Goal: Navigation & Orientation: Find specific page/section

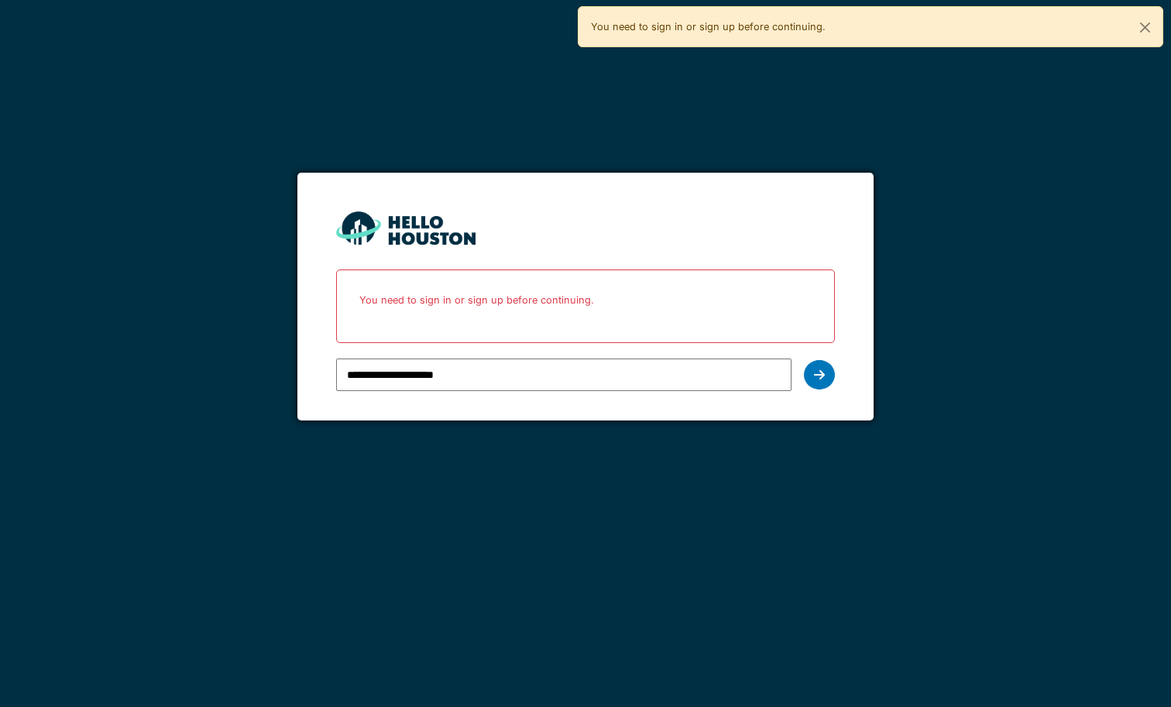
type input "**********"
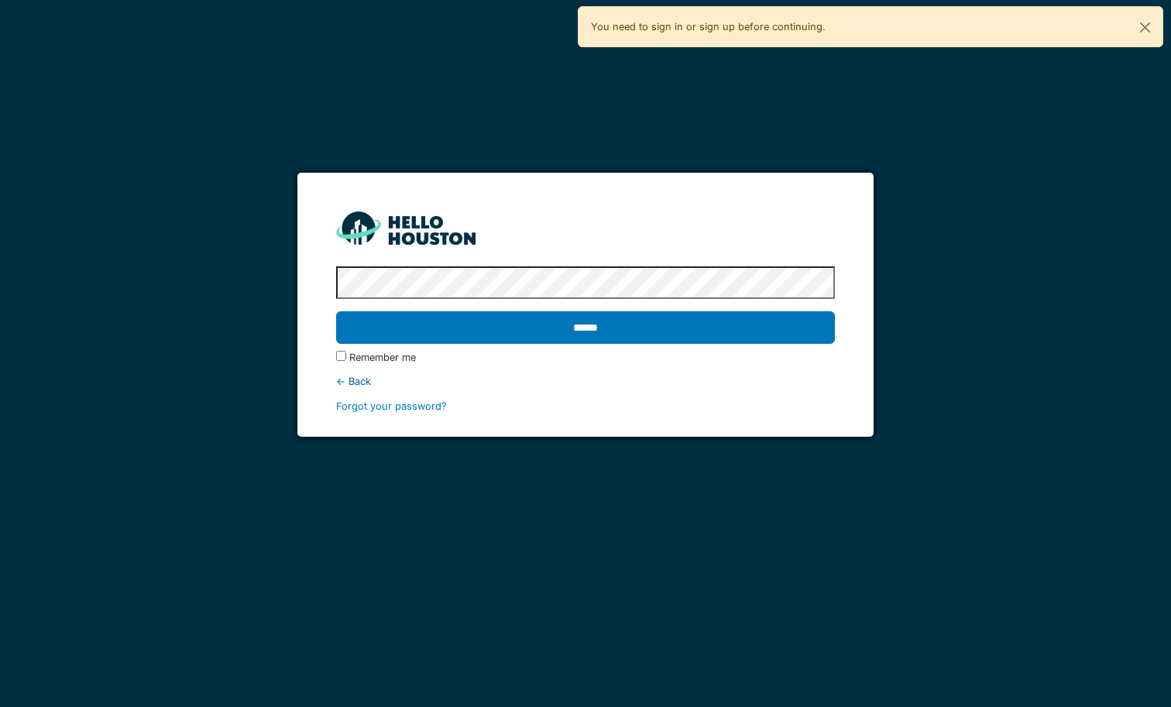
drag, startPoint x: 651, startPoint y: 194, endPoint x: 703, endPoint y: 170, distance: 57.5
click at [650, 195] on form "**********" at bounding box center [584, 305] width 575 height 264
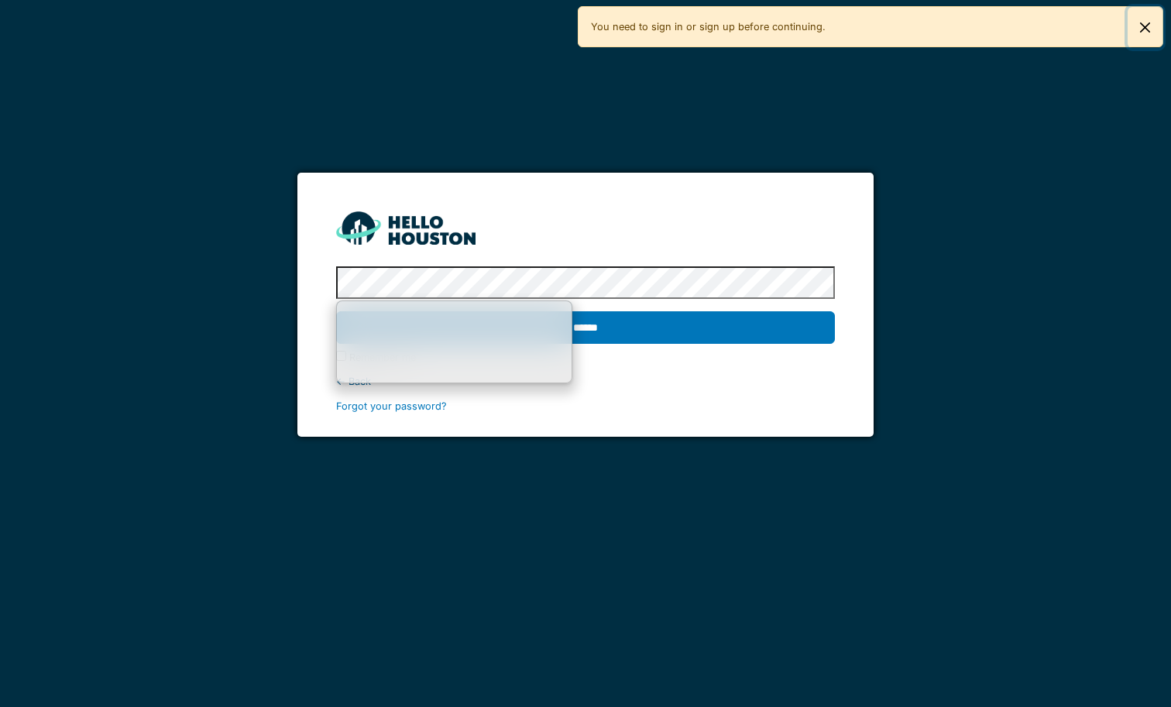
click at [1146, 40] on button "Close" at bounding box center [1144, 27] width 35 height 41
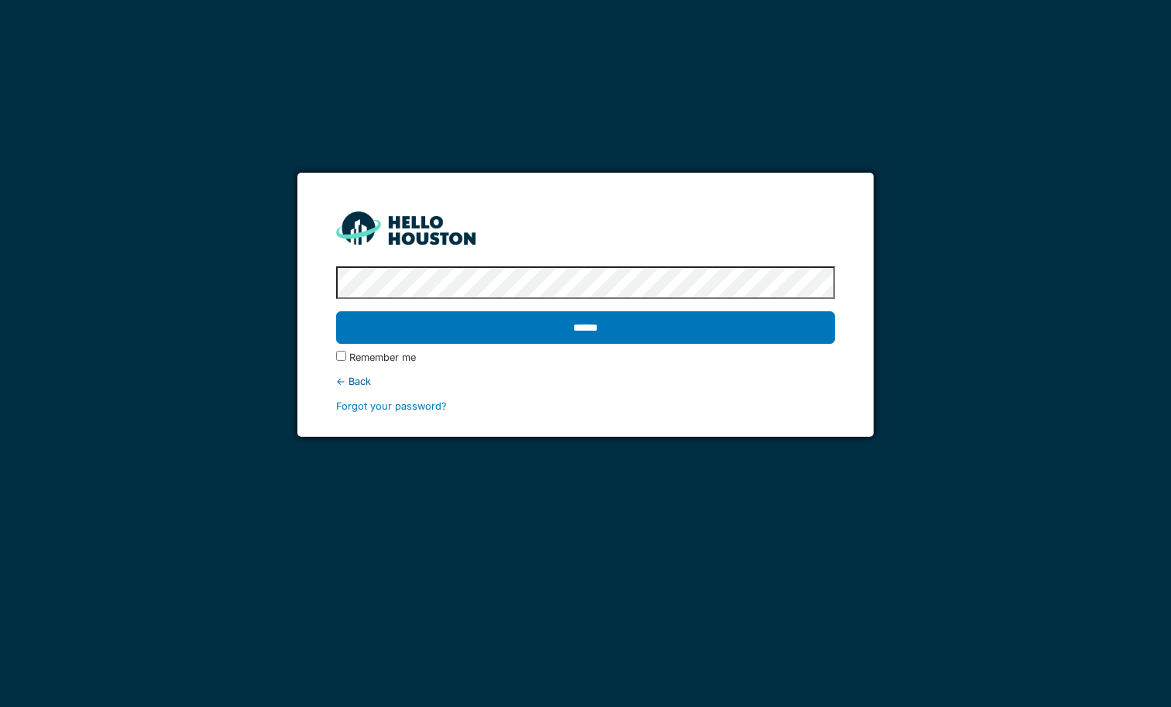
click at [336, 311] on input "******" at bounding box center [585, 327] width 498 height 33
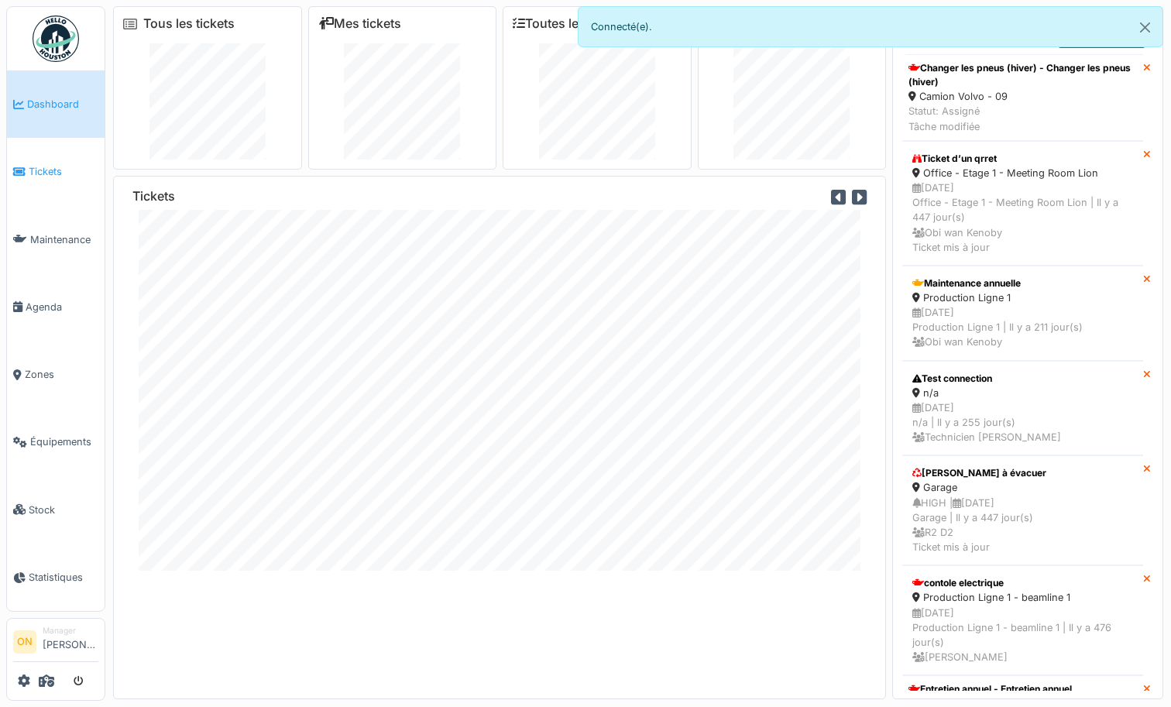
click at [63, 170] on span "Tickets" at bounding box center [64, 171] width 70 height 15
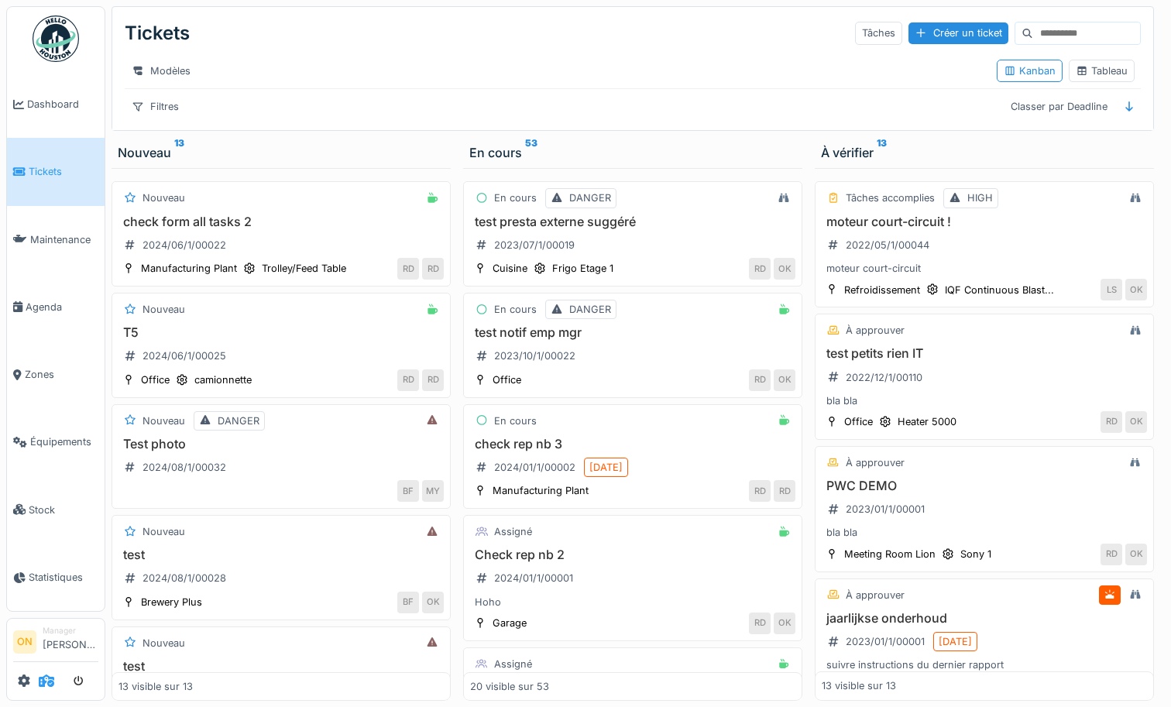
click at [47, 686] on icon at bounding box center [46, 680] width 15 height 12
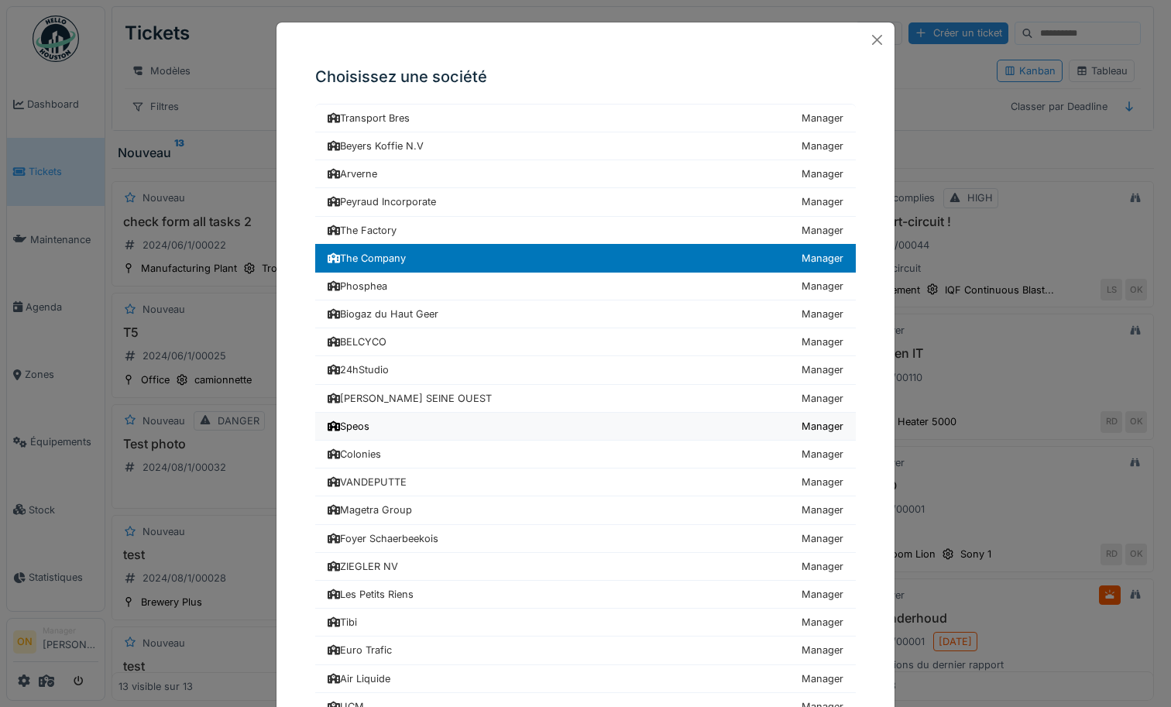
scroll to position [437, 0]
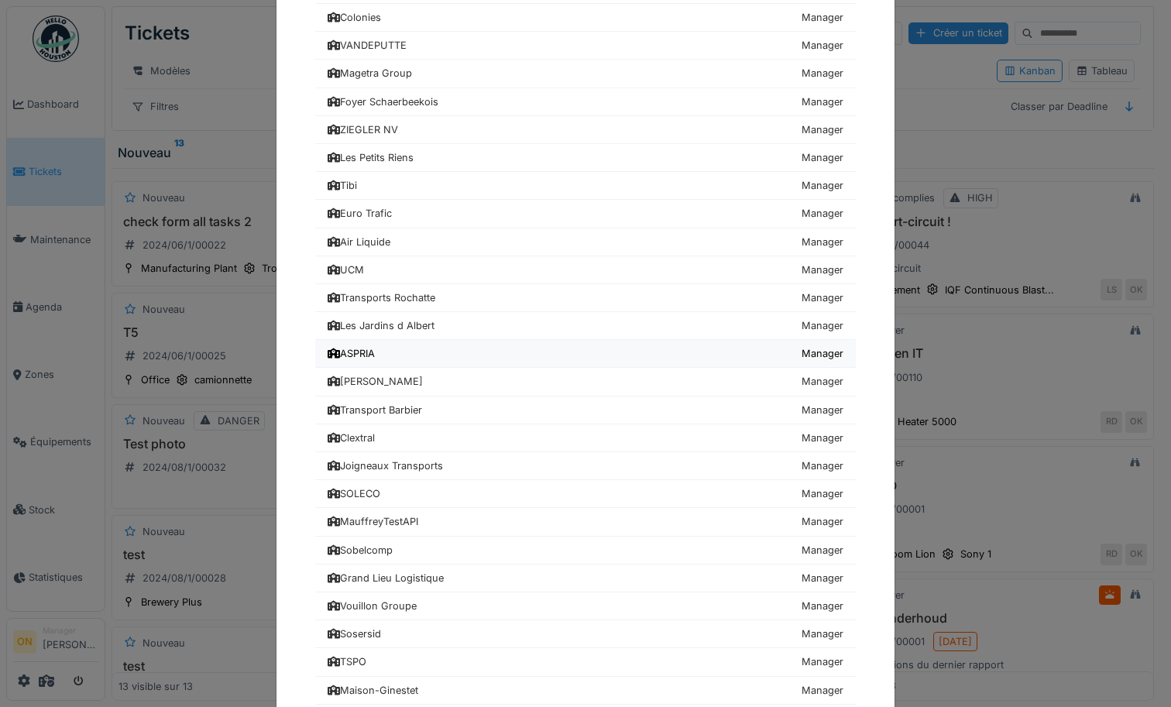
click at [417, 364] on link "ASPRIA Manager" at bounding box center [585, 354] width 540 height 28
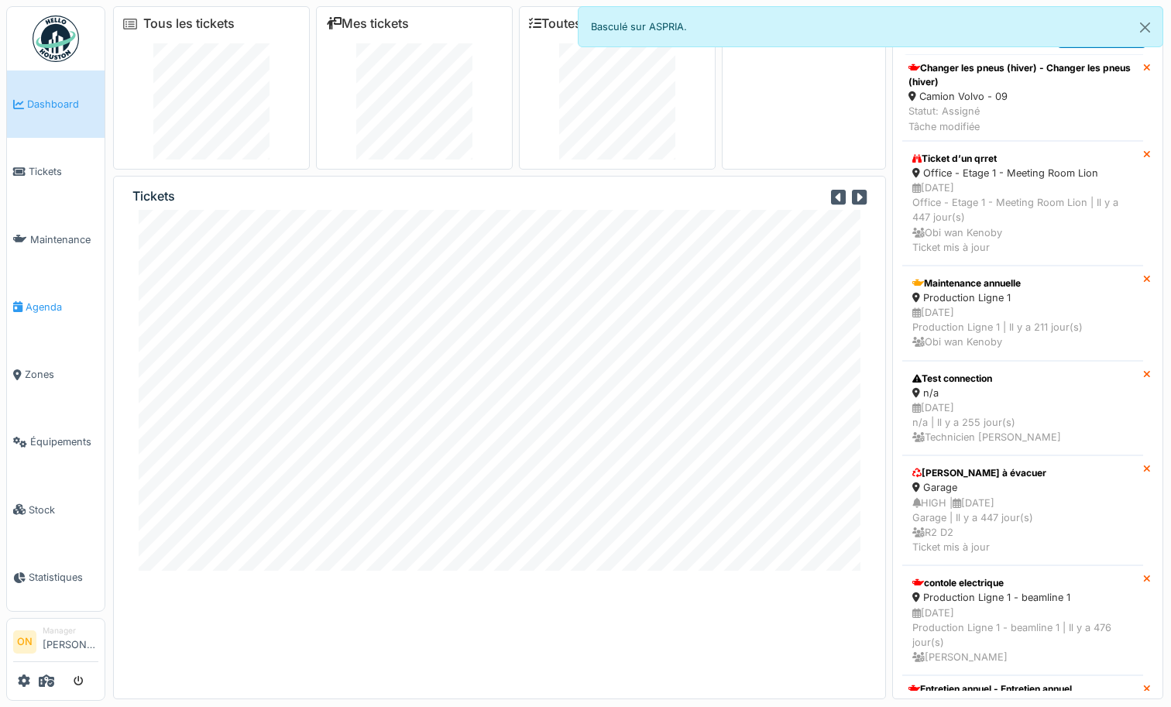
click at [37, 304] on span "Agenda" at bounding box center [62, 307] width 73 height 15
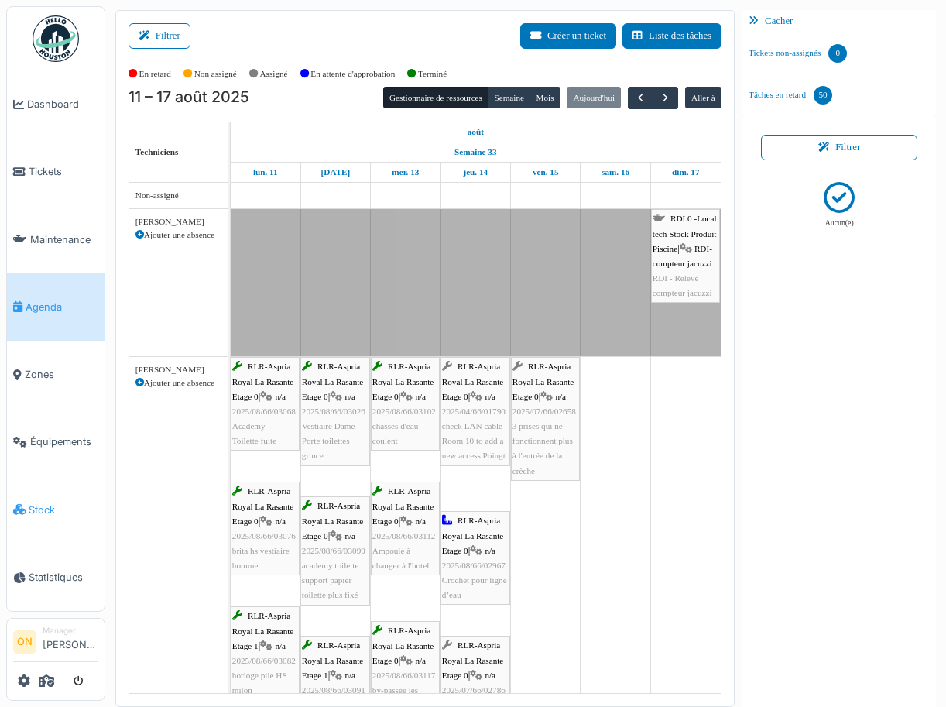
click at [44, 476] on link "Stock" at bounding box center [56, 509] width 98 height 67
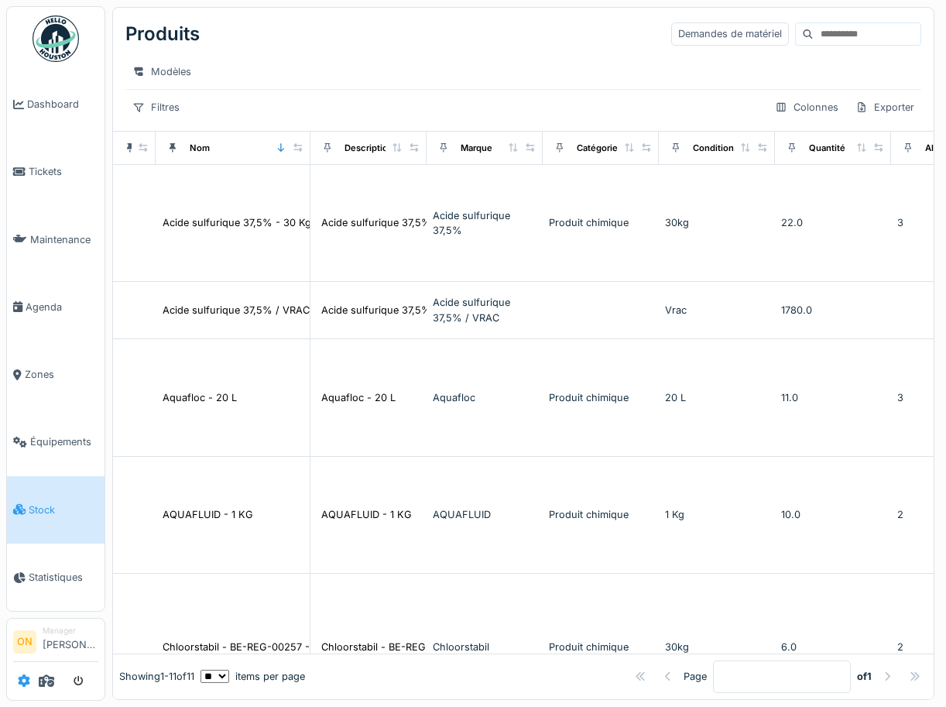
click at [25, 681] on icon at bounding box center [24, 680] width 12 height 12
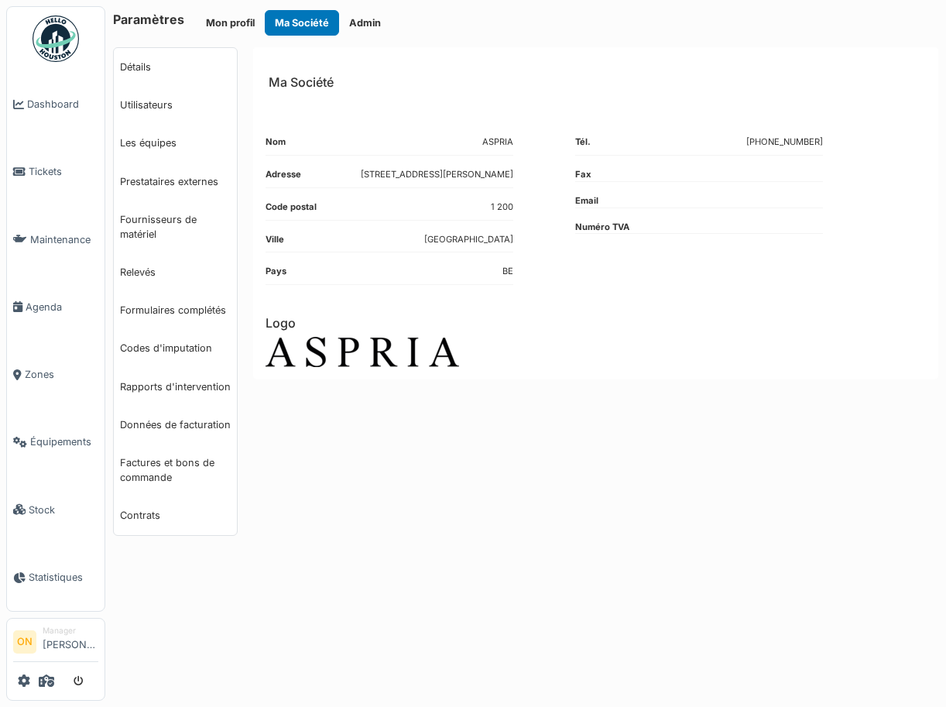
click at [57, 626] on li "Manager [PERSON_NAME]" at bounding box center [71, 641] width 56 height 33
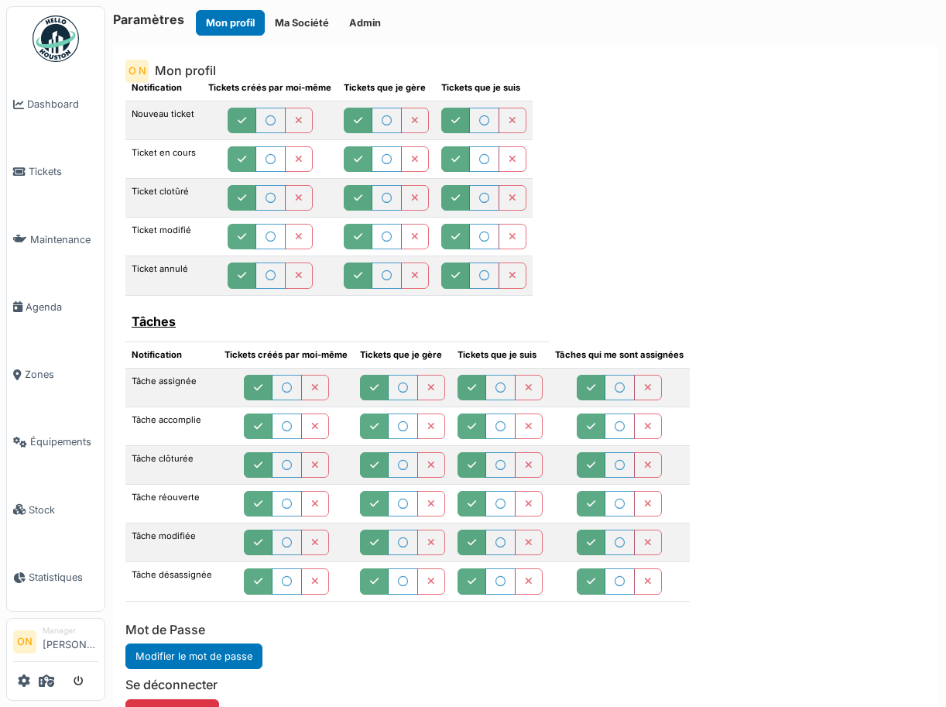
scroll to position [592, 0]
click at [21, 678] on icon at bounding box center [24, 680] width 12 height 12
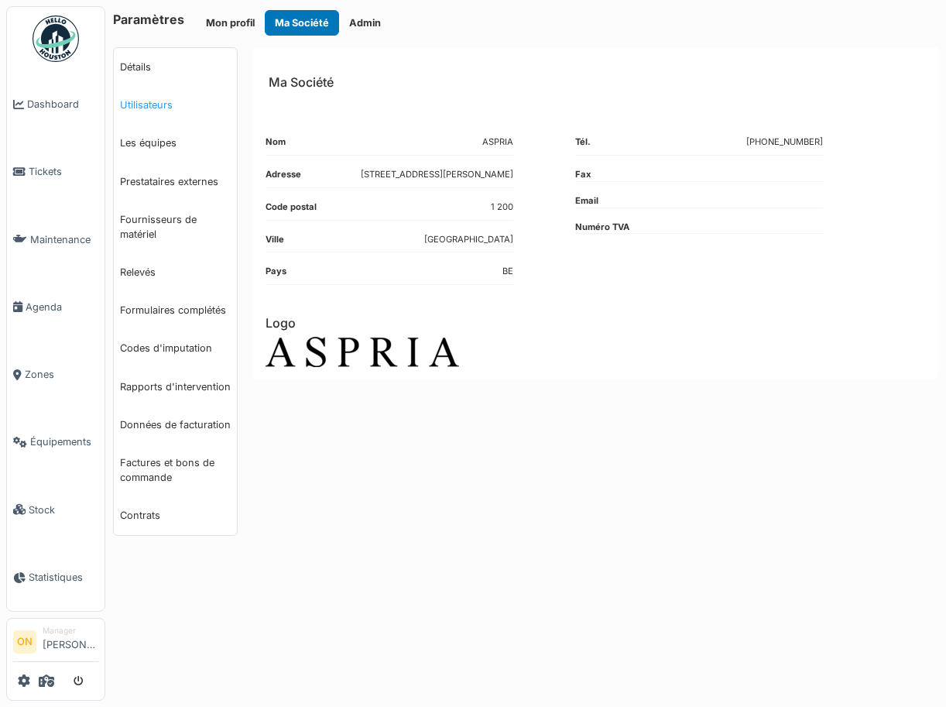
click at [156, 102] on link "Utilisateurs" at bounding box center [175, 105] width 123 height 38
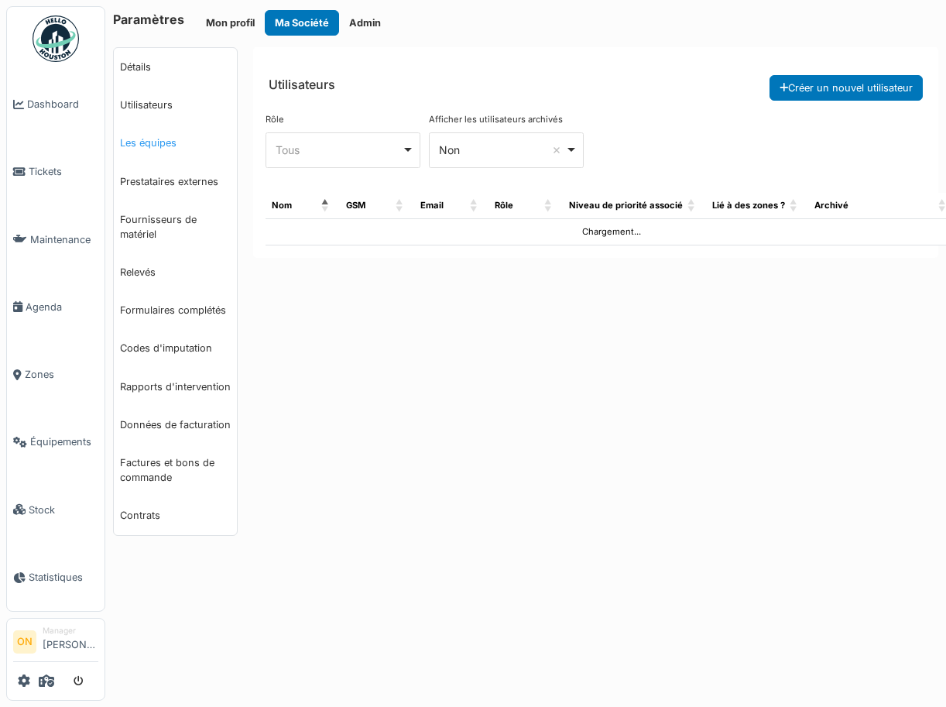
select select "***"
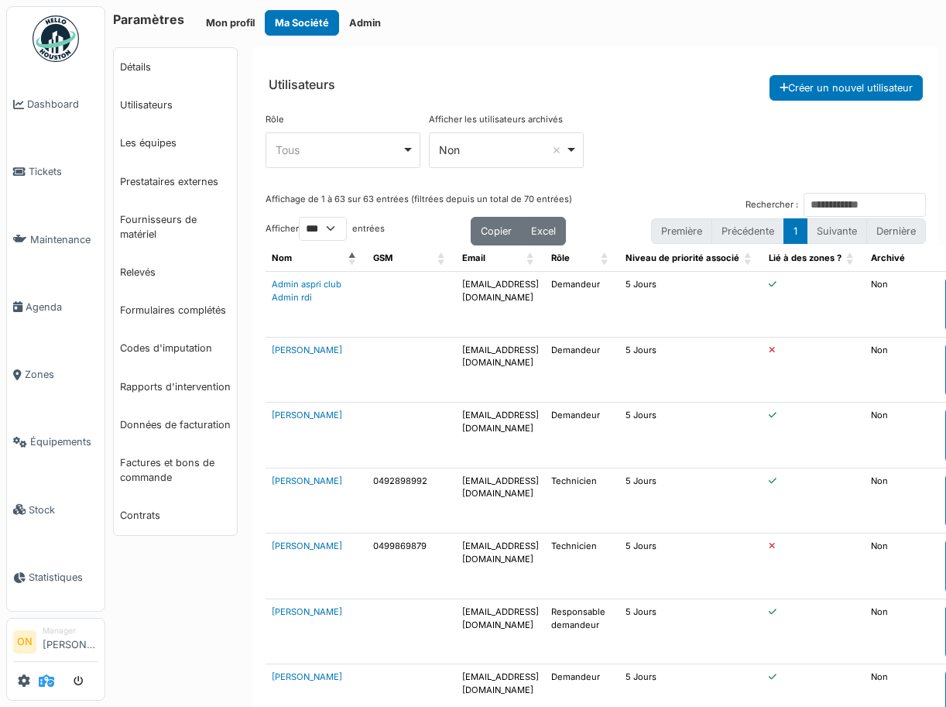
click at [43, 678] on icon at bounding box center [46, 680] width 15 height 12
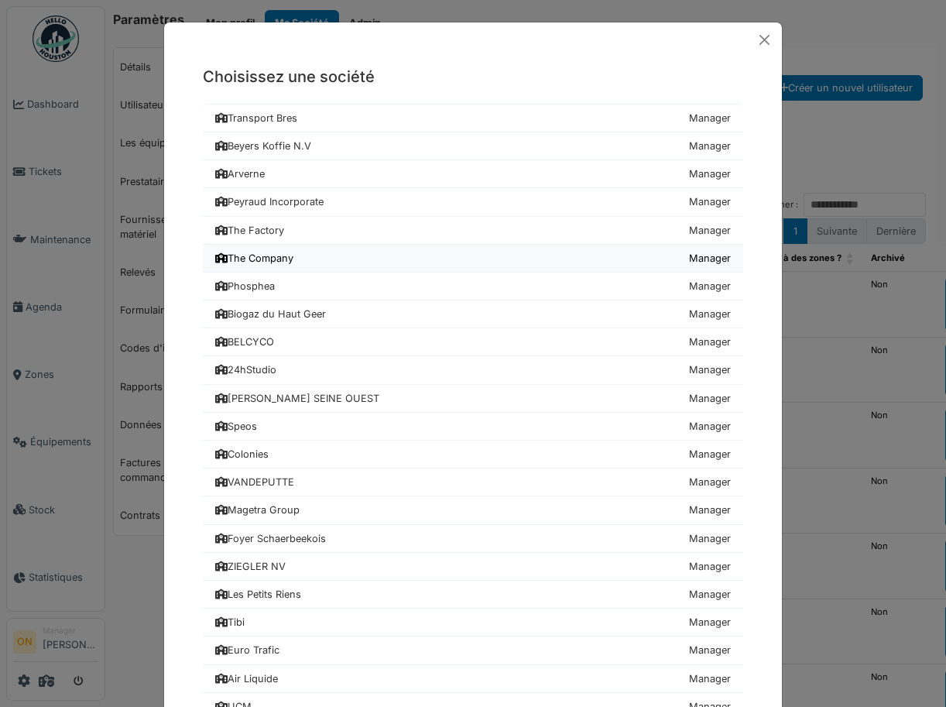
click at [290, 256] on div "The Company" at bounding box center [254, 258] width 78 height 15
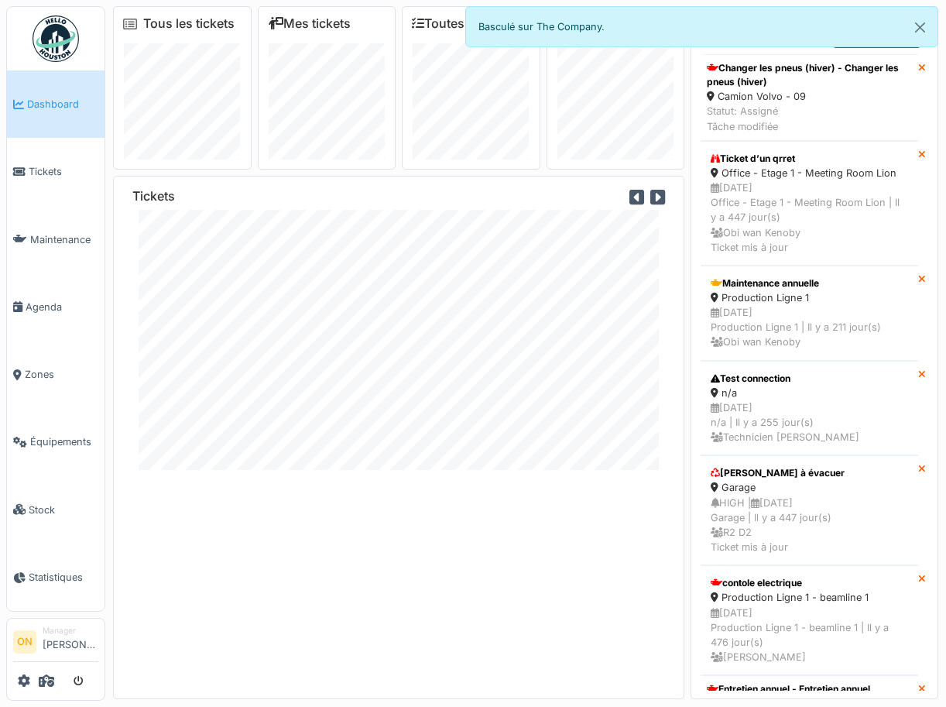
drag, startPoint x: 253, startPoint y: 551, endPoint x: 221, endPoint y: 563, distance: 34.1
click at [253, 551] on div "Tickets" at bounding box center [398, 437] width 571 height 523
